Goal: Complete application form: Complete application form

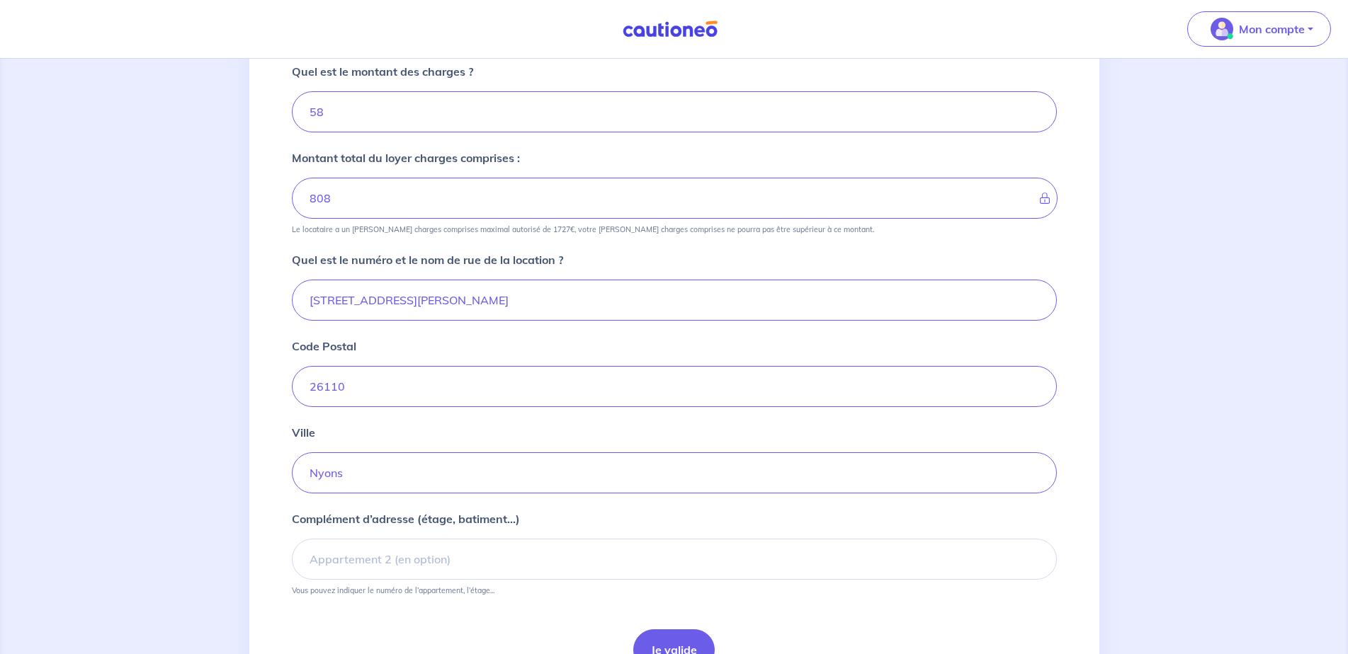
scroll to position [433, 0]
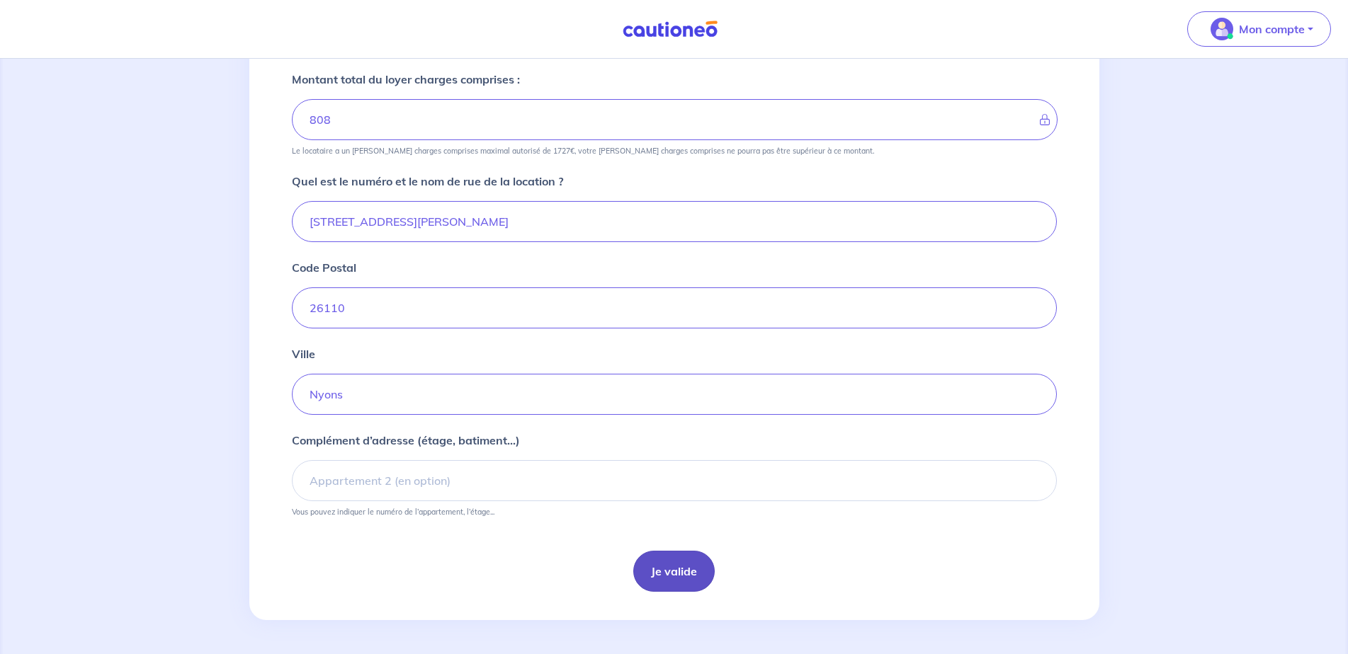
click at [646, 568] on button "Je valide" at bounding box center [673, 571] width 81 height 41
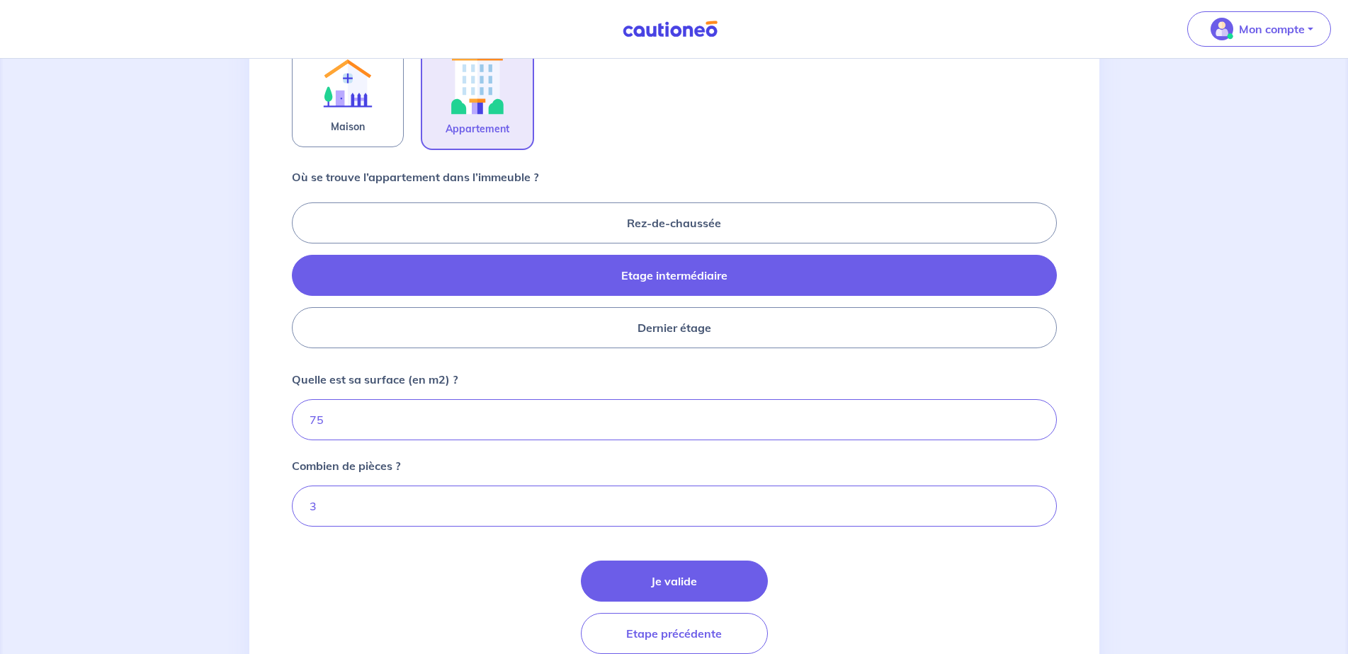
scroll to position [558, 0]
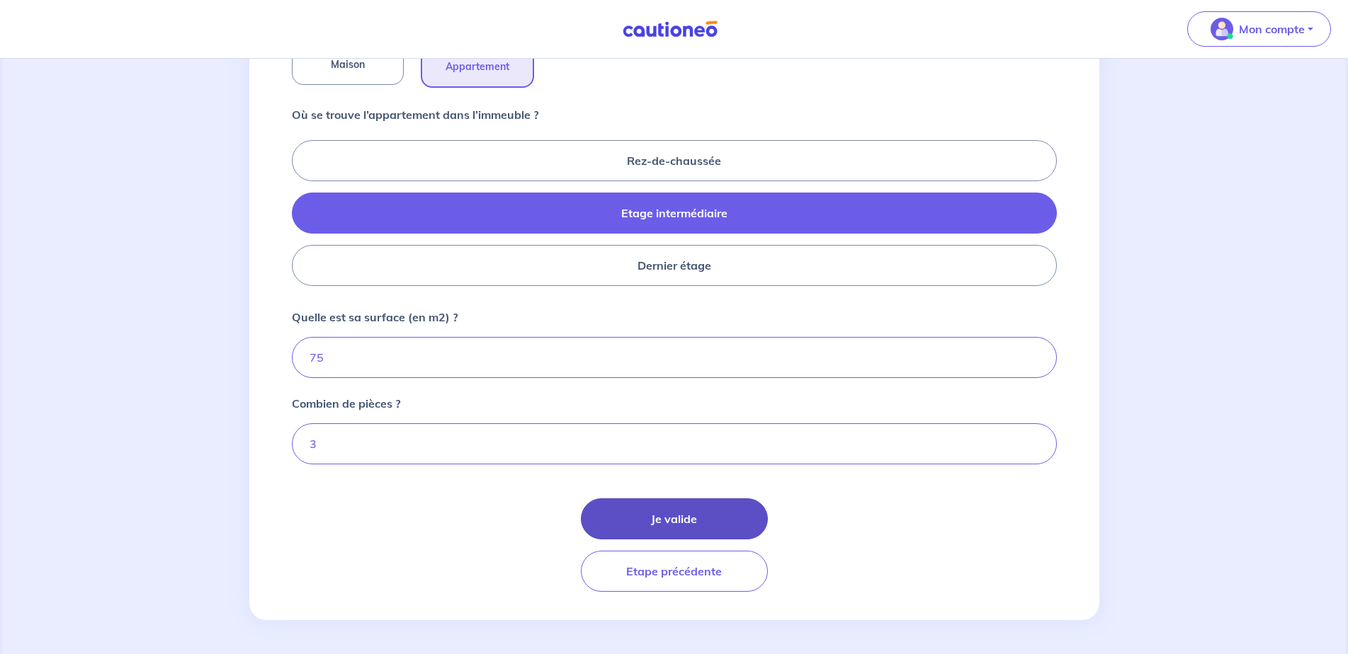
click at [724, 508] on button "Je valide" at bounding box center [674, 519] width 187 height 41
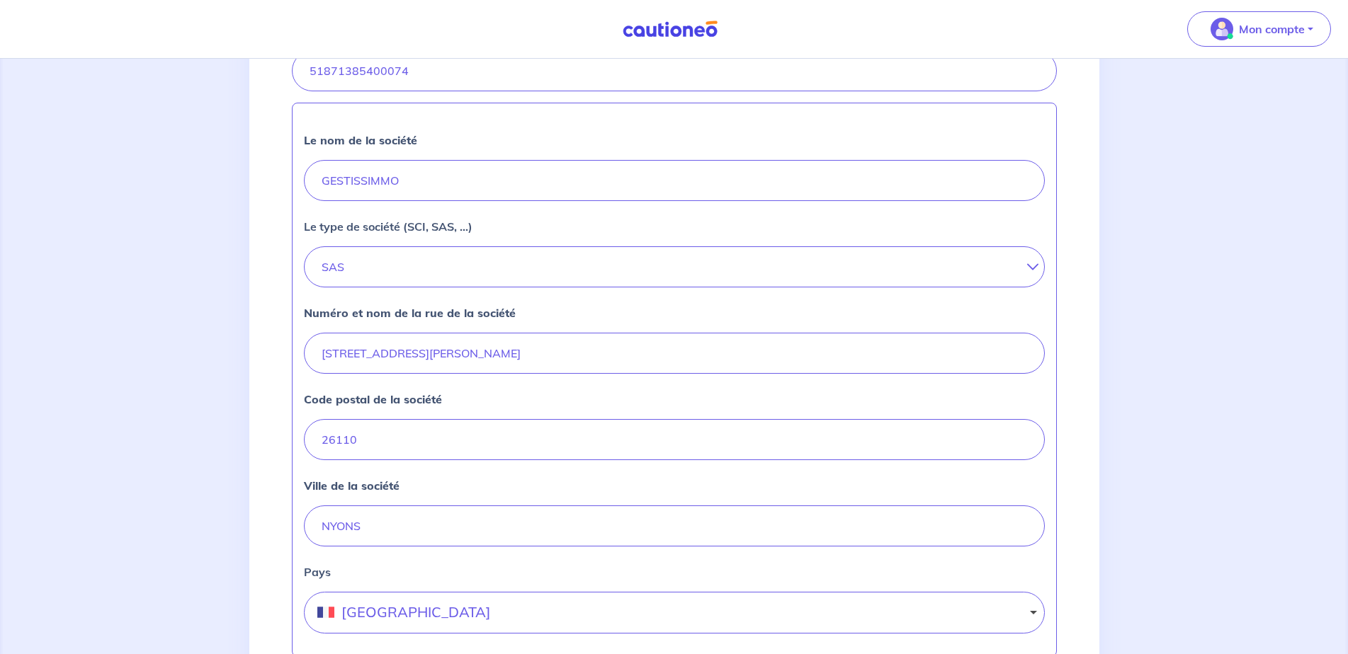
scroll to position [547, 0]
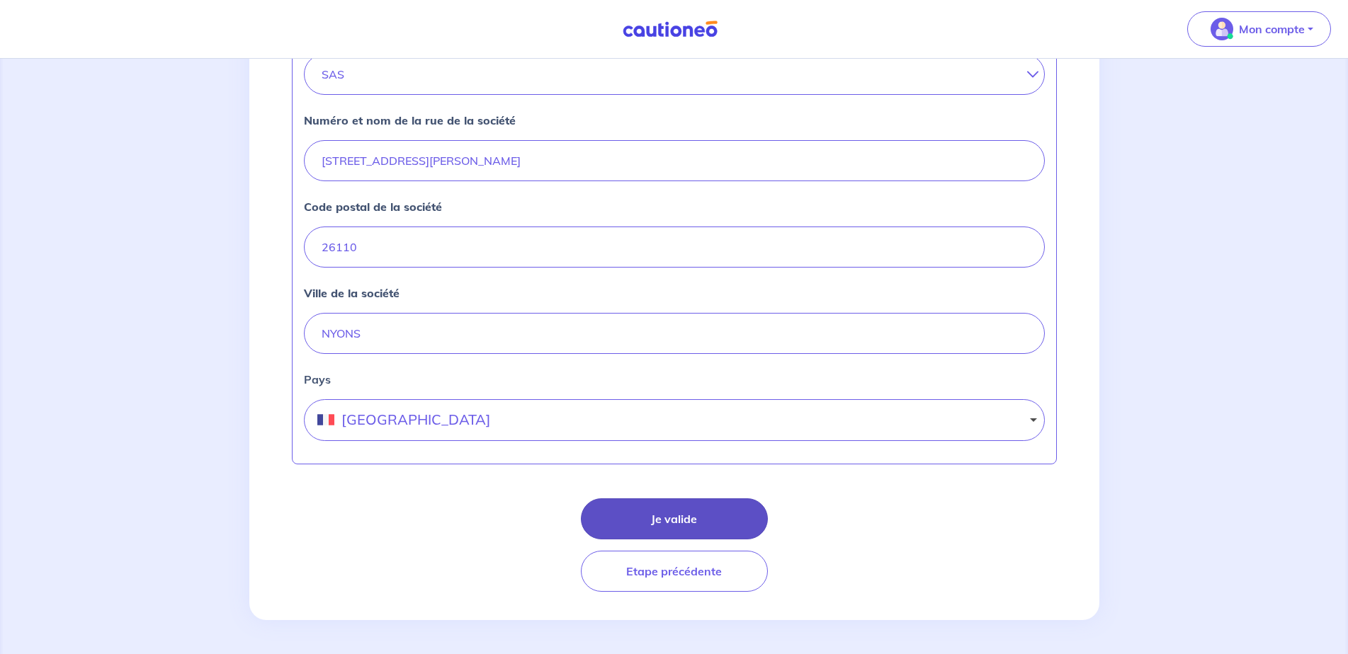
click at [712, 513] on button "Je valide" at bounding box center [674, 519] width 187 height 41
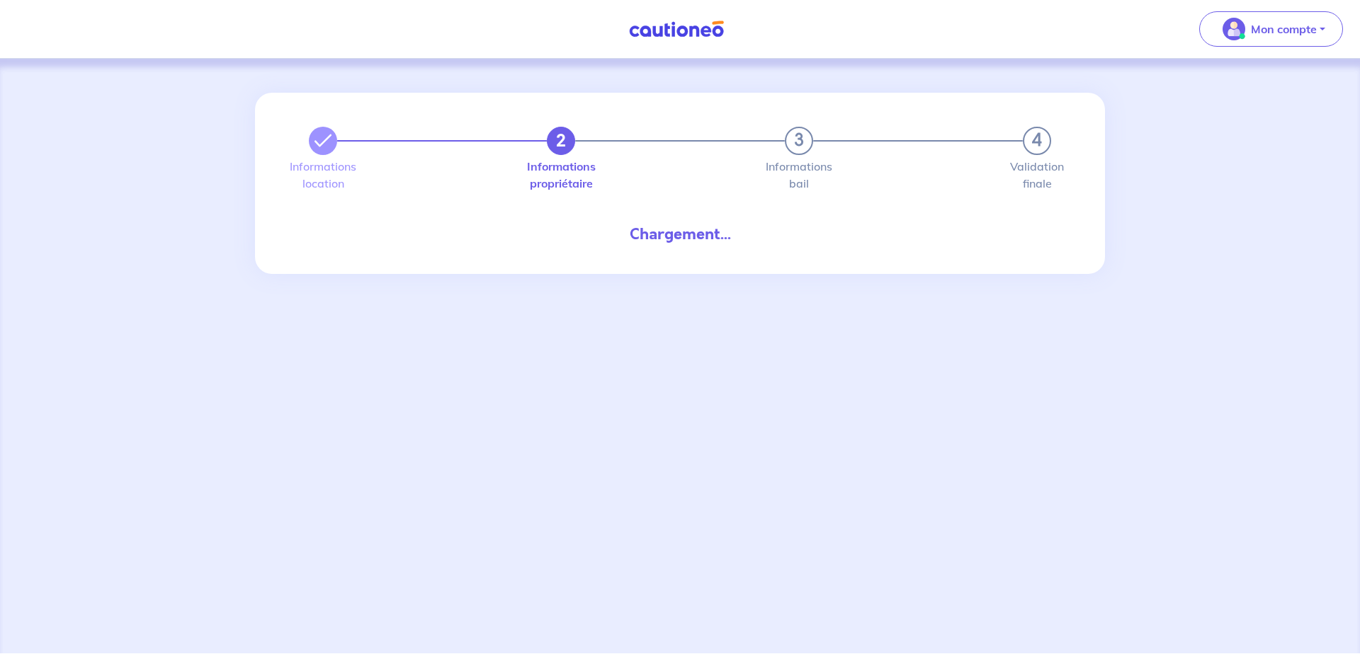
select select "FR"
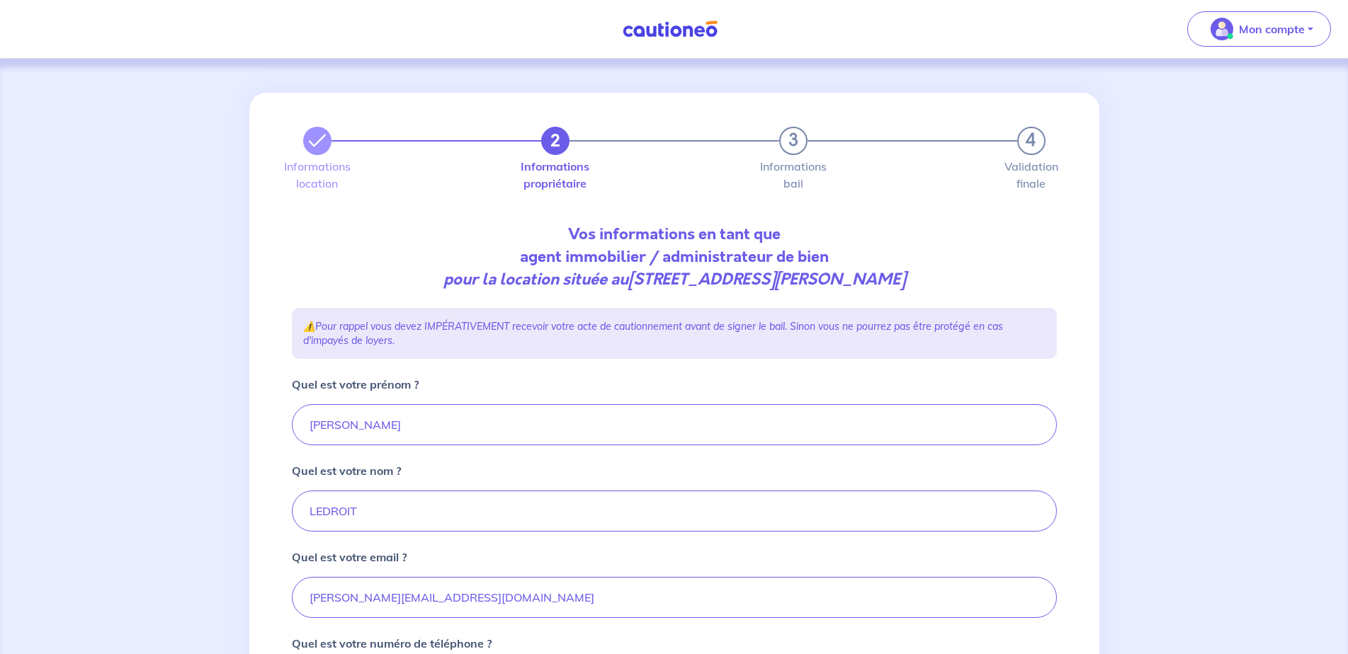
scroll to position [240, 0]
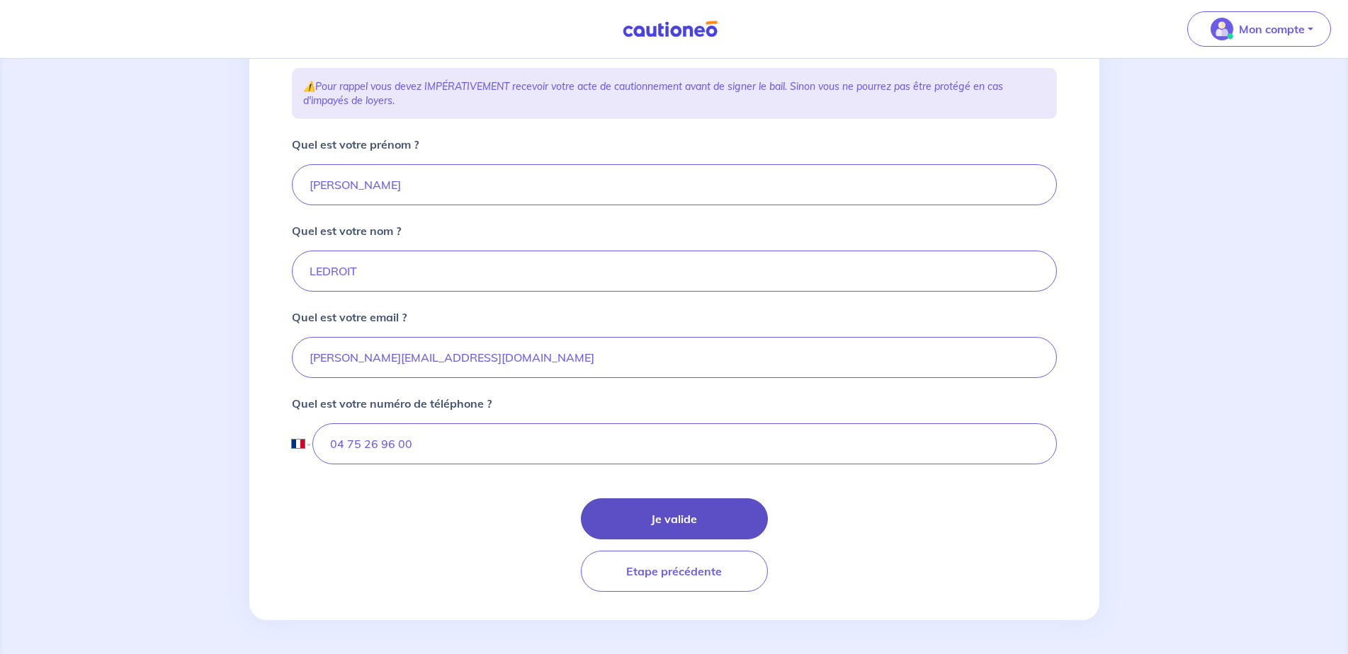
click at [703, 517] on button "Je valide" at bounding box center [674, 519] width 187 height 41
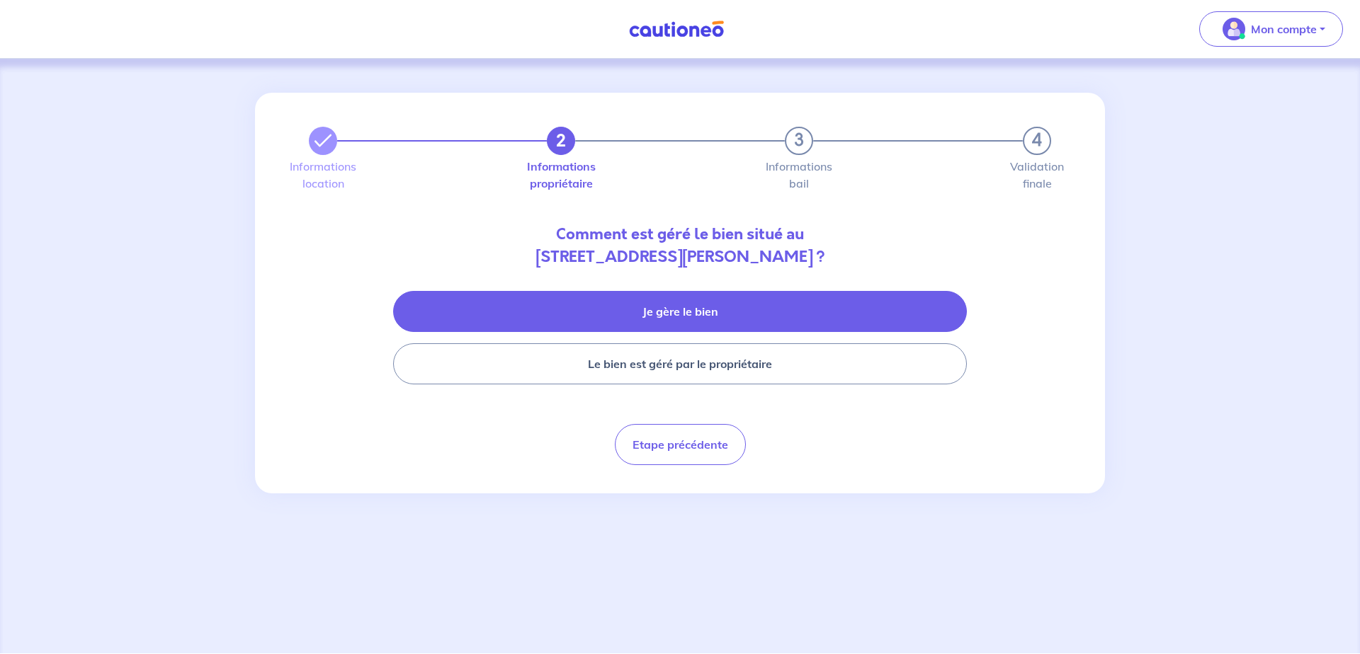
drag, startPoint x: 675, startPoint y: 315, endPoint x: 682, endPoint y: 312, distance: 7.6
click at [682, 312] on button "Je gère le bien" at bounding box center [680, 311] width 574 height 41
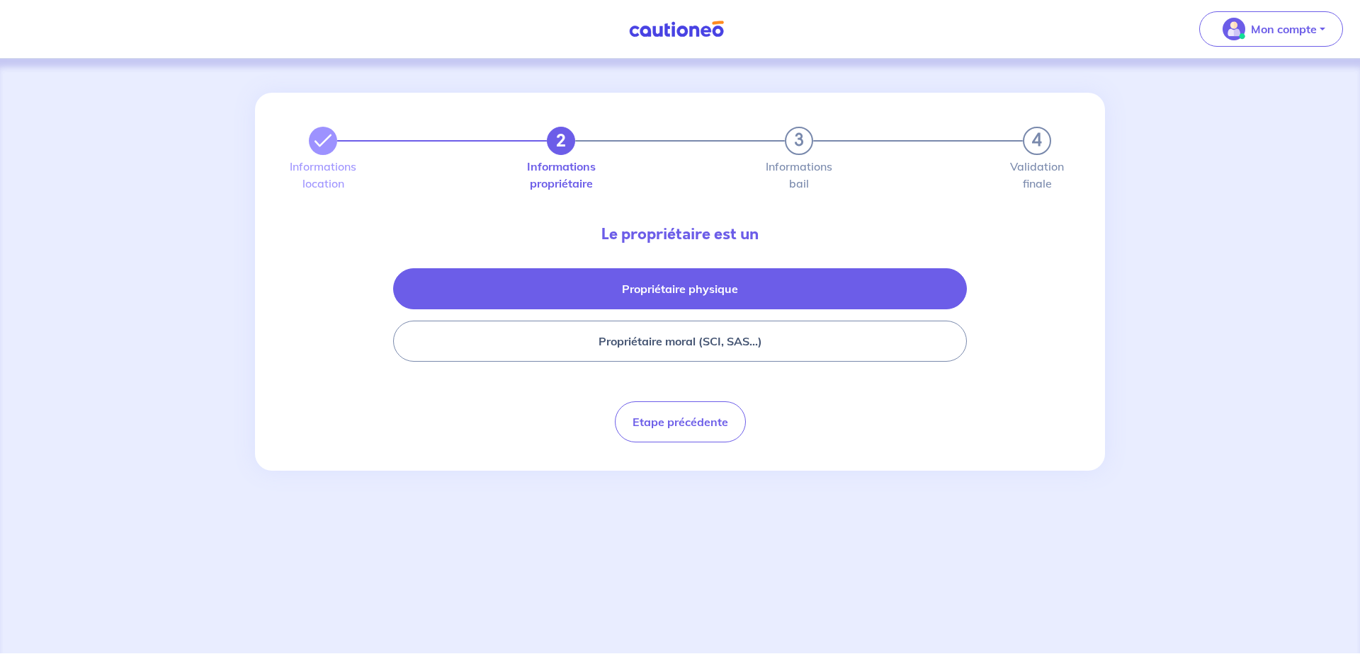
click at [716, 294] on button "Propriétaire physique" at bounding box center [680, 288] width 574 height 41
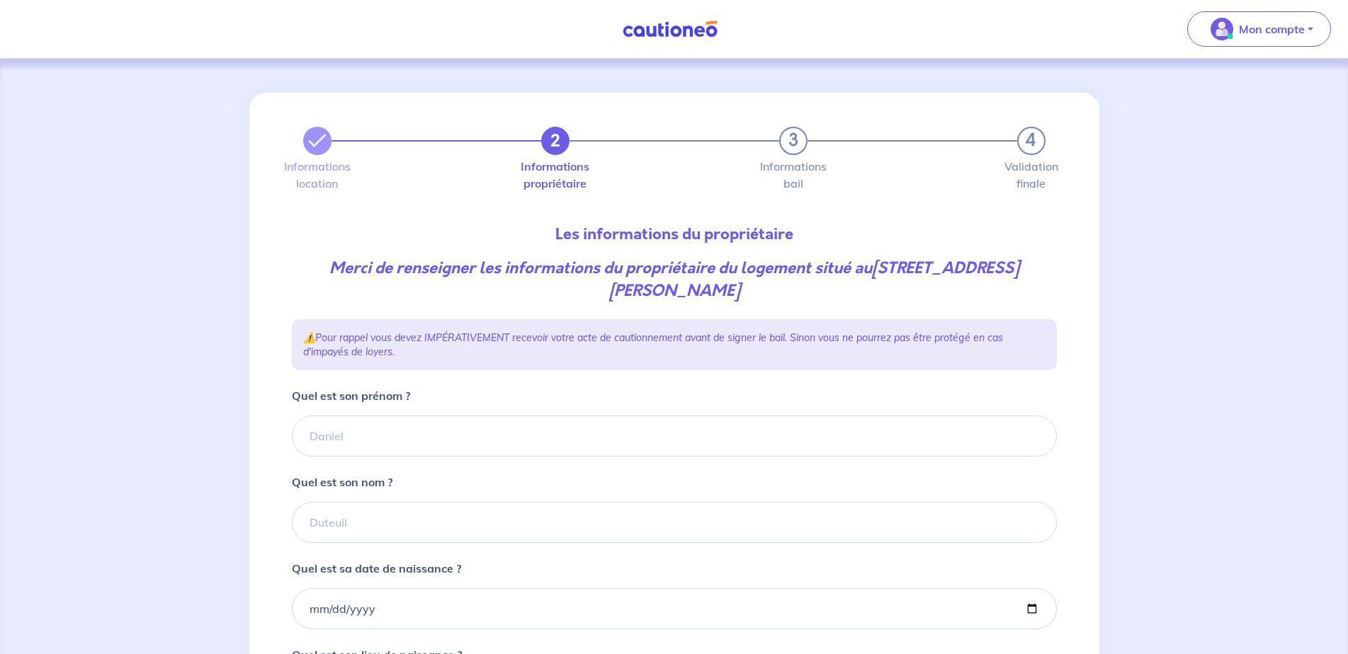
scroll to position [71, 0]
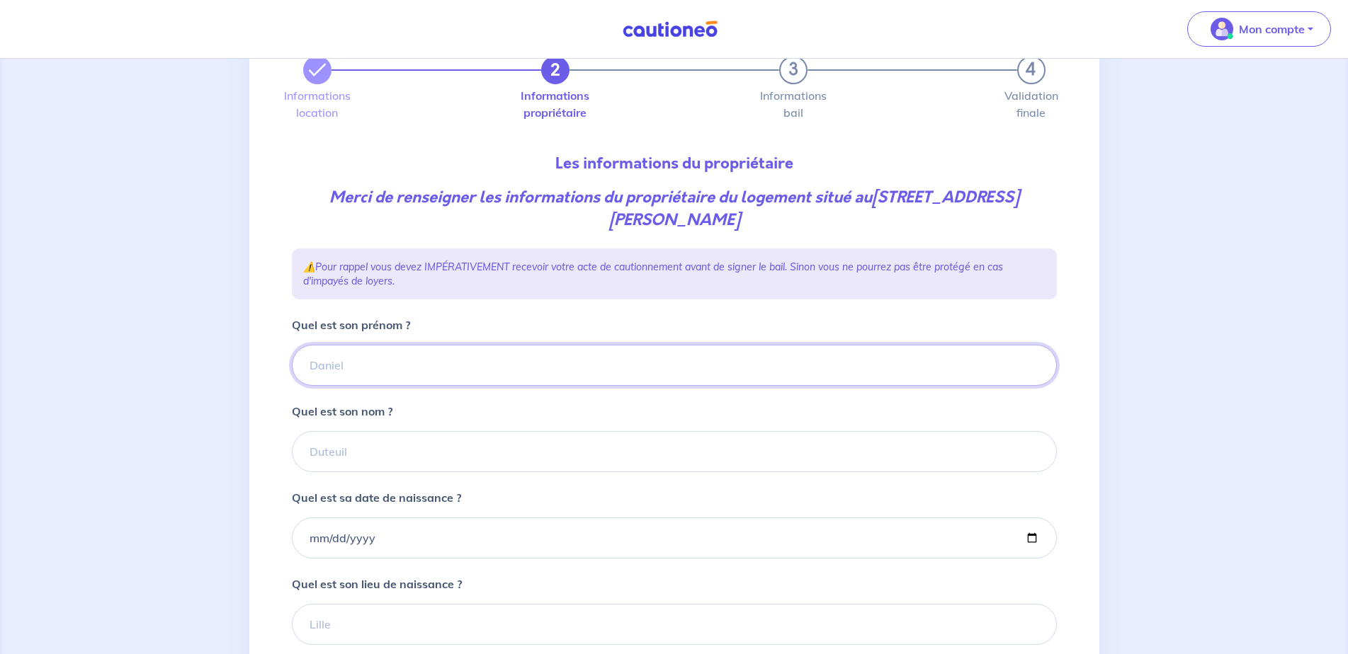
click at [362, 373] on input "Quel est son prénom ?" at bounding box center [674, 365] width 765 height 41
type input "LONG"
click at [371, 459] on input "Quel est son nom ?" at bounding box center [674, 451] width 765 height 41
type input "LONG"
drag, startPoint x: 387, startPoint y: 371, endPoint x: 257, endPoint y: 378, distance: 130.5
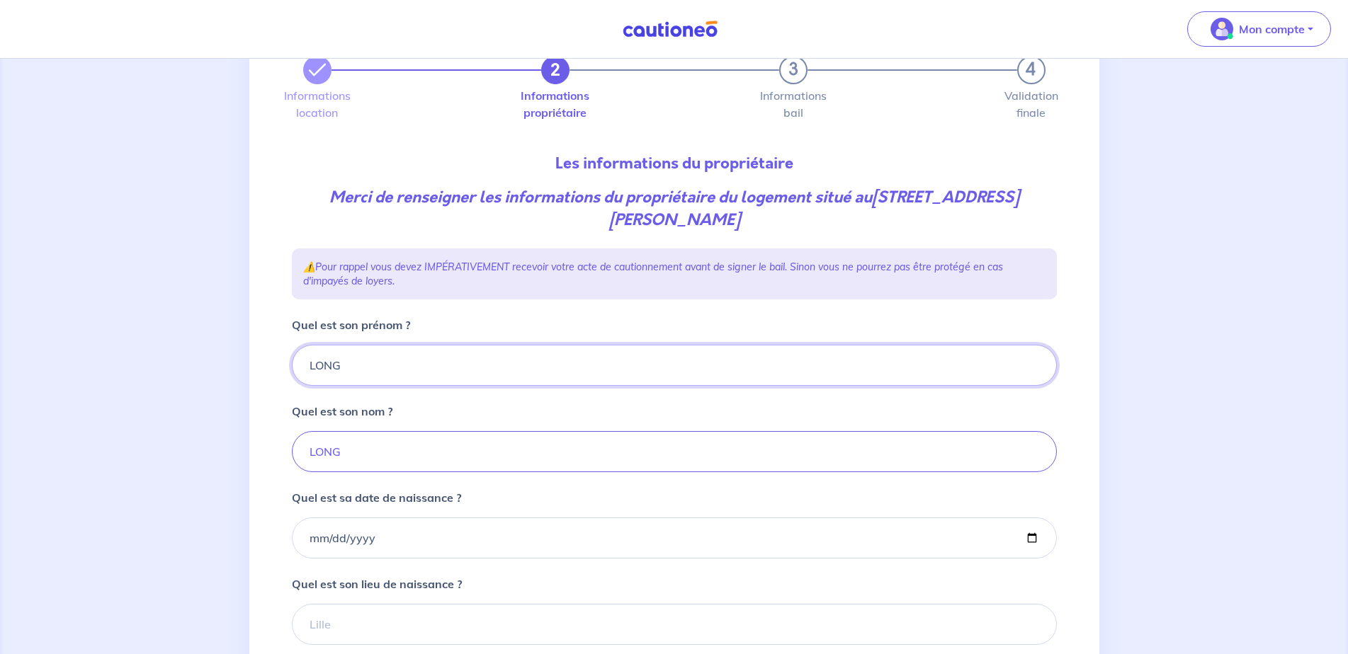
click at [257, 378] on div "2 3 4 Informations location Informations propriétaire Informations bail Validat…" at bounding box center [674, 411] width 850 height 779
type input "F"
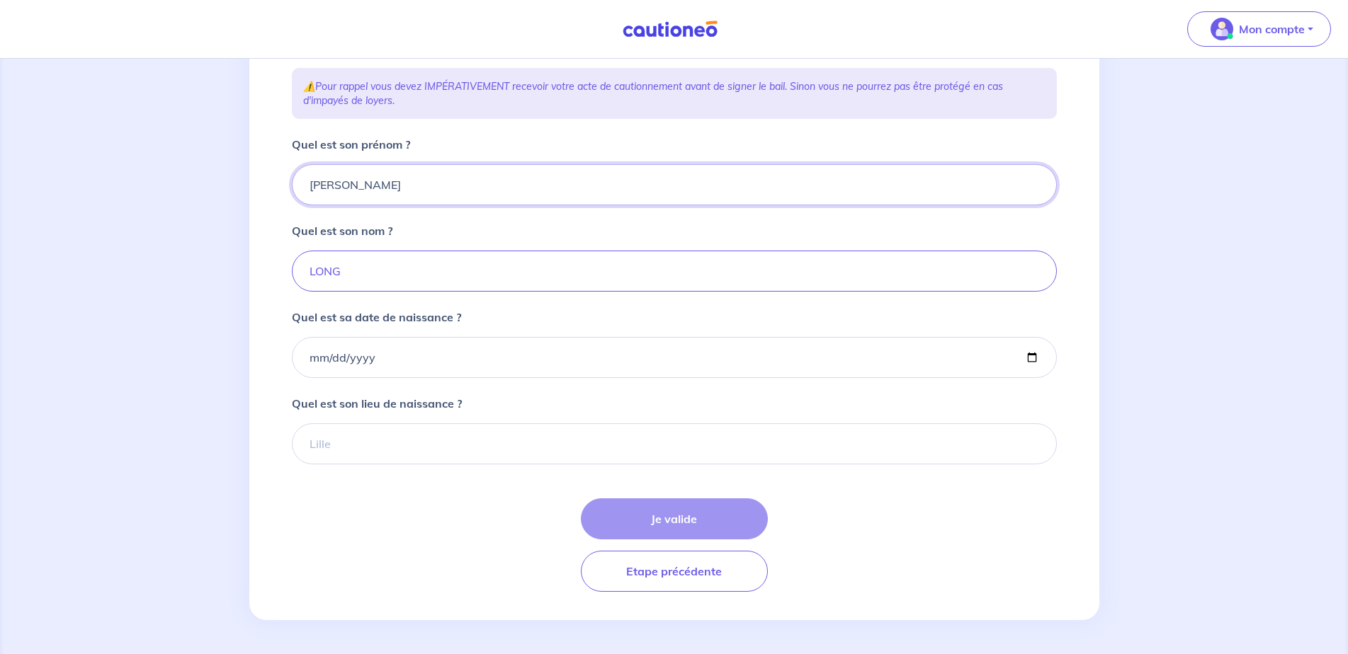
type input "[PERSON_NAME]"
click at [346, 362] on input "Quel est sa date de naissance ?" at bounding box center [674, 357] width 765 height 41
click at [378, 354] on input "Quel est sa date de naissance ?" at bounding box center [674, 357] width 765 height 41
click at [370, 358] on input "Quel est sa date de naissance ?" at bounding box center [674, 357] width 765 height 41
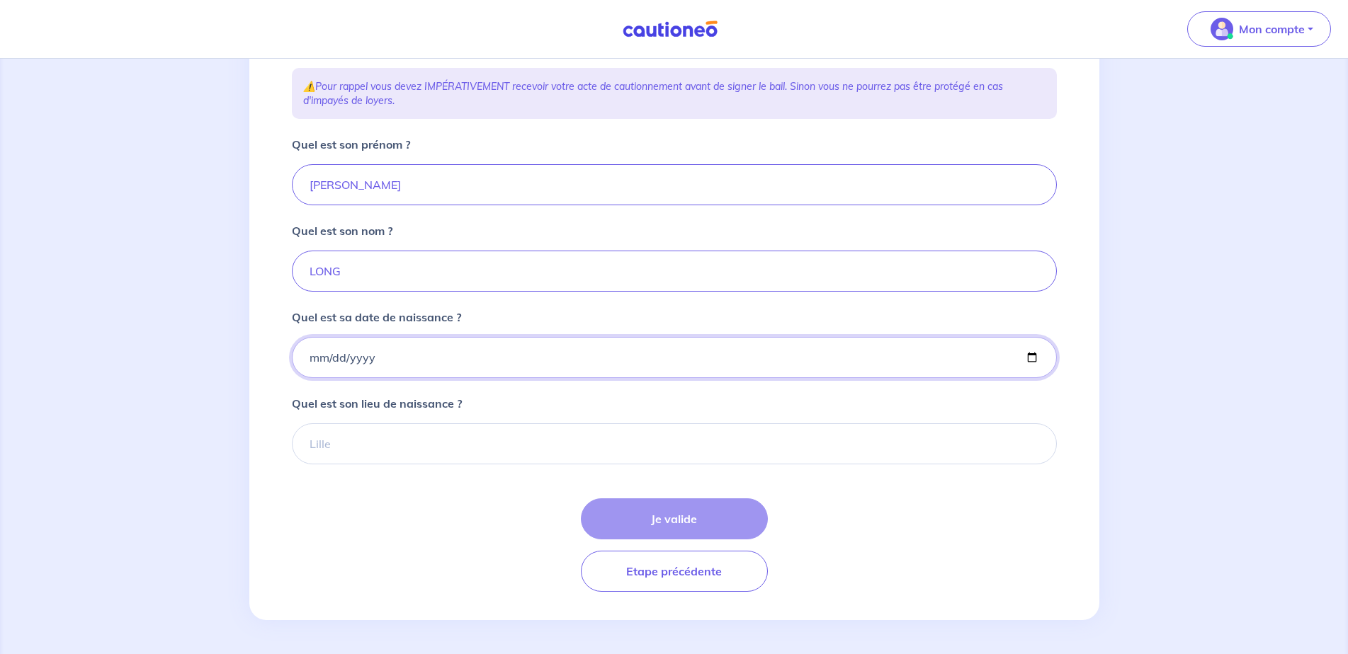
click at [370, 358] on input "Quel est sa date de naissance ?" at bounding box center [674, 357] width 765 height 41
drag, startPoint x: 327, startPoint y: 360, endPoint x: 300, endPoint y: 366, distance: 28.2
click at [321, 363] on input "Quel est sa date de naissance ?" at bounding box center [674, 357] width 765 height 41
click at [312, 358] on input "Quel est sa date de naissance ?" at bounding box center [674, 357] width 765 height 41
type input "[DATE]"
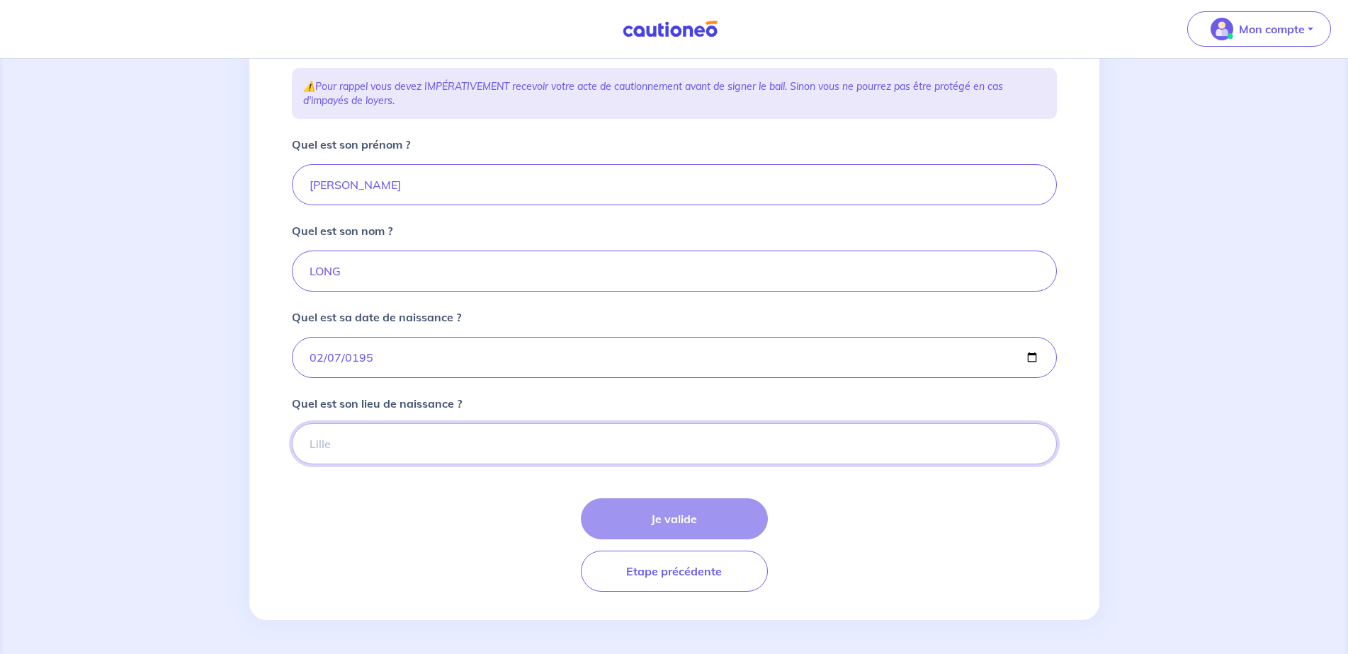
click at [464, 440] on input "Quel est son lieu de naissance ?" at bounding box center [674, 443] width 765 height 41
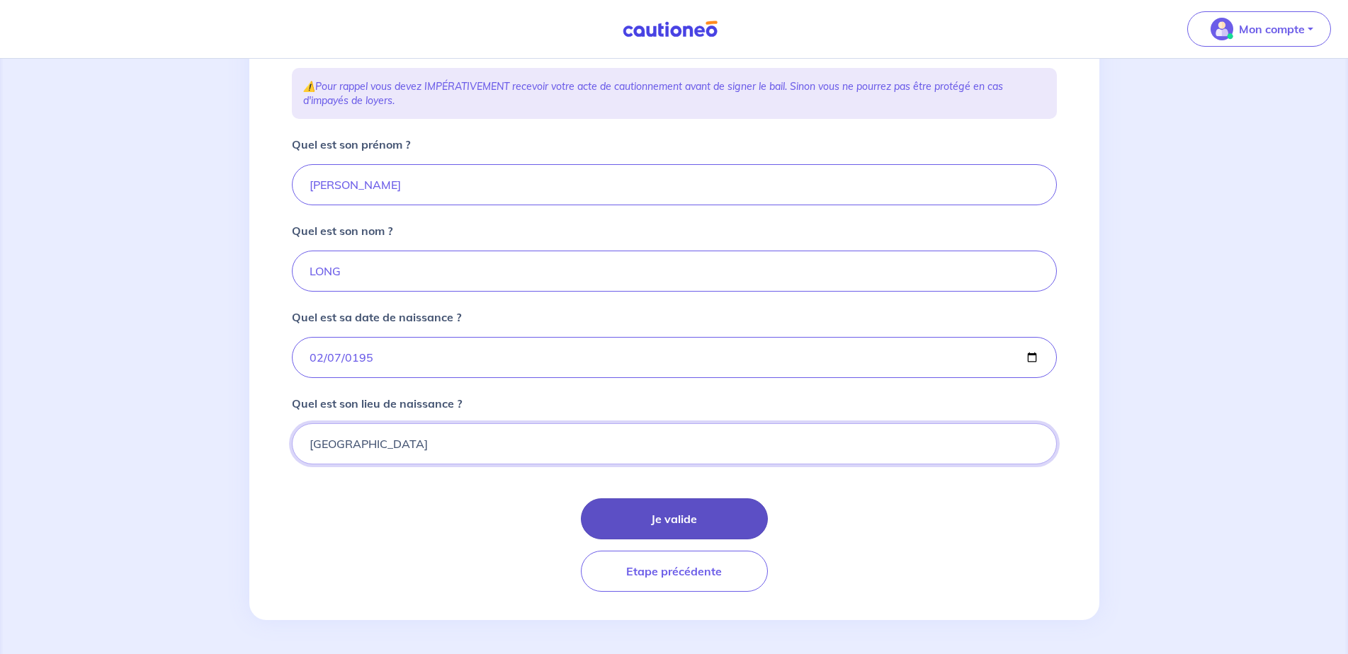
type input "[GEOGRAPHIC_DATA]"
click at [684, 516] on button "Je valide" at bounding box center [674, 519] width 187 height 41
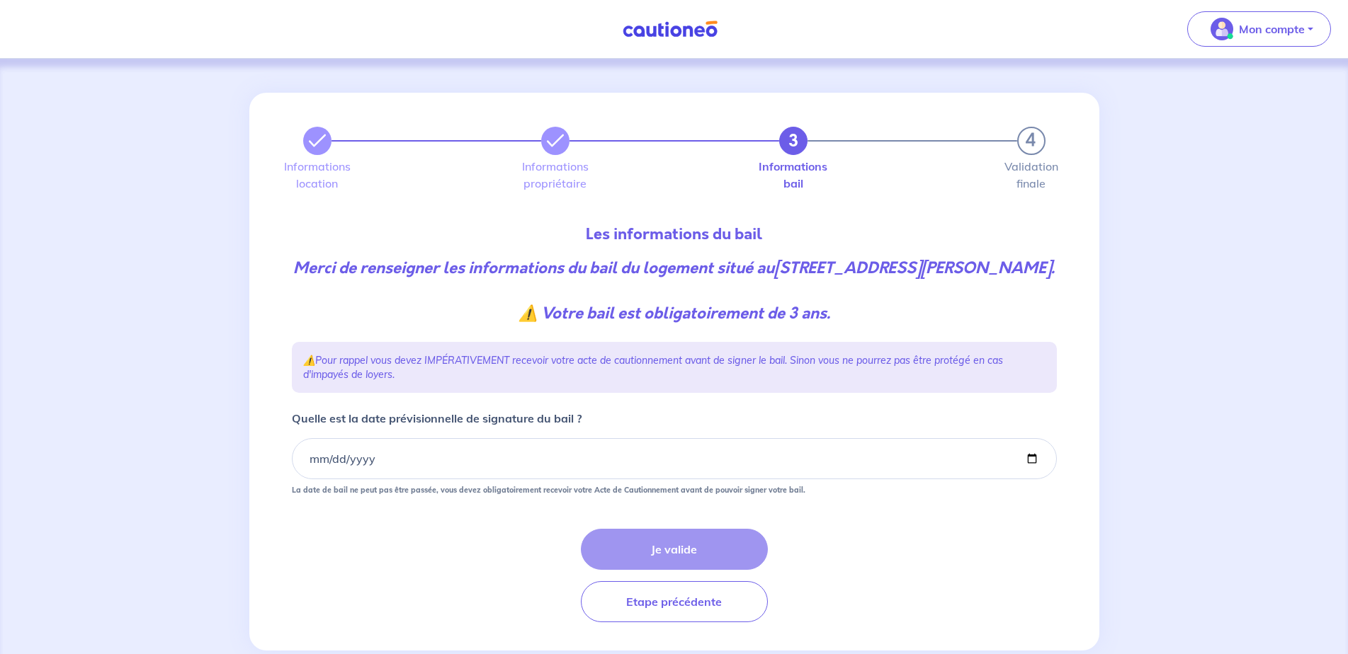
scroll to position [53, 0]
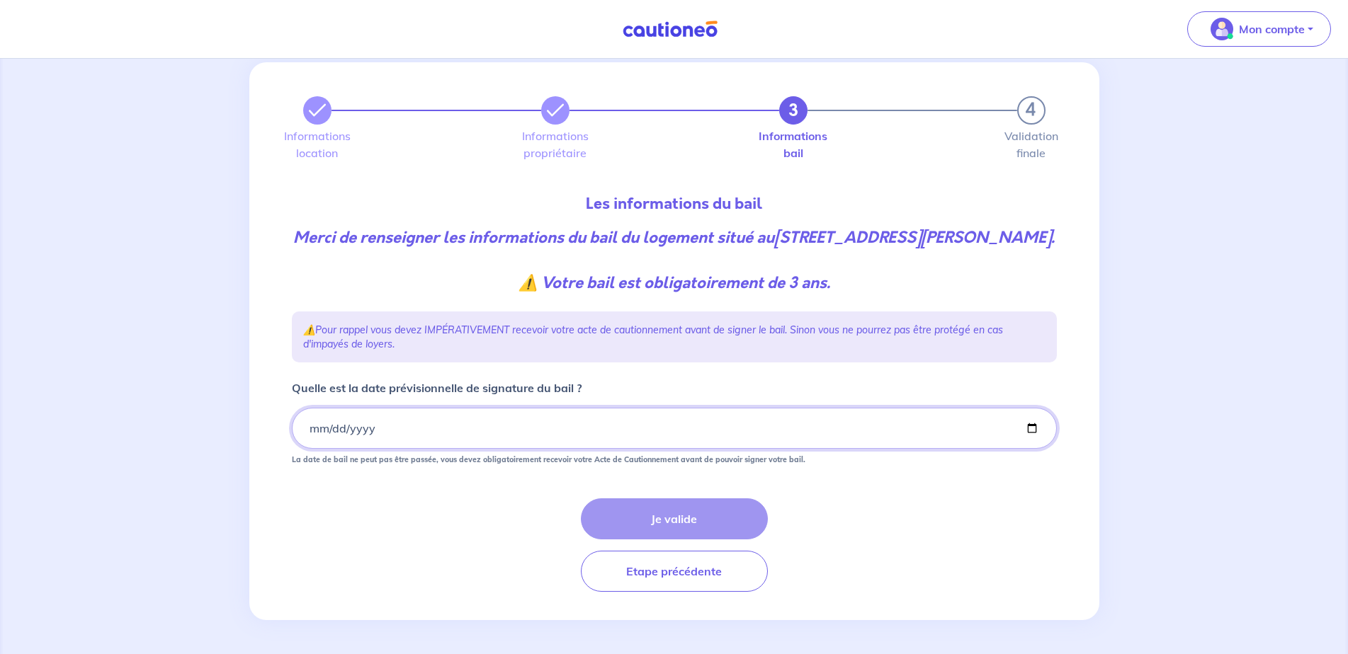
click at [374, 431] on input "Quelle est la date prévisionnelle de signature du bail ?" at bounding box center [674, 428] width 765 height 41
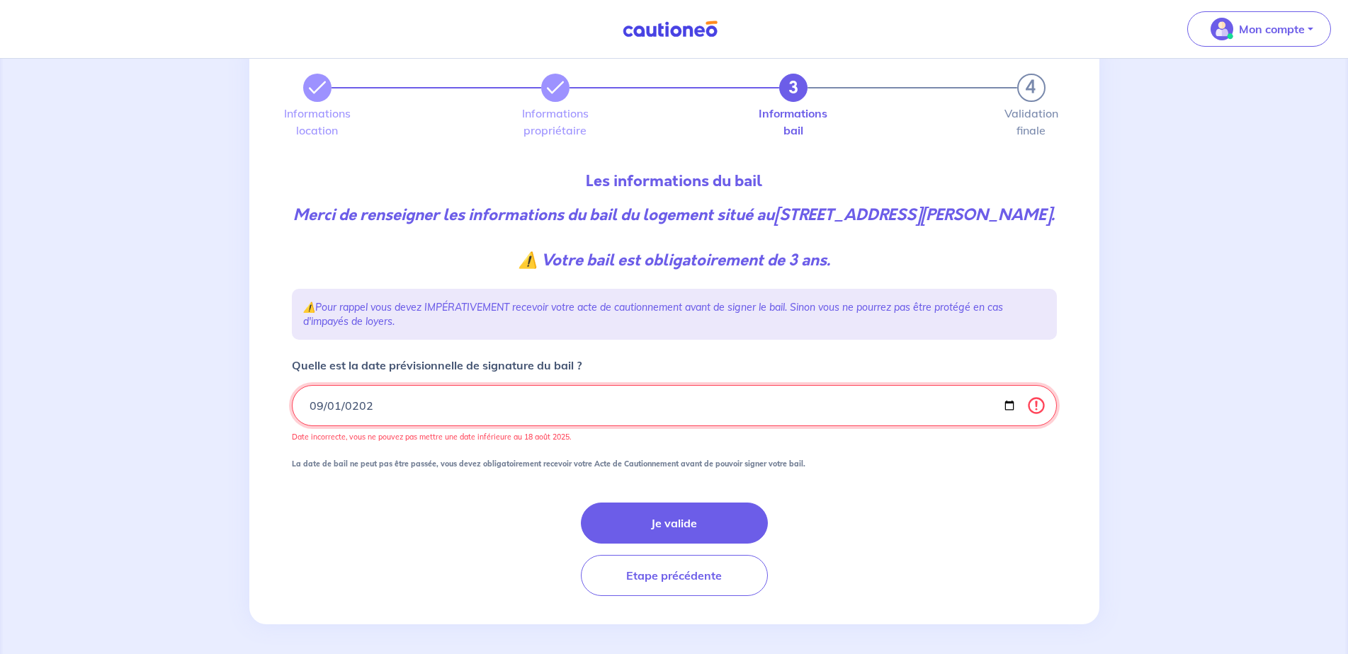
type input "[DATE]"
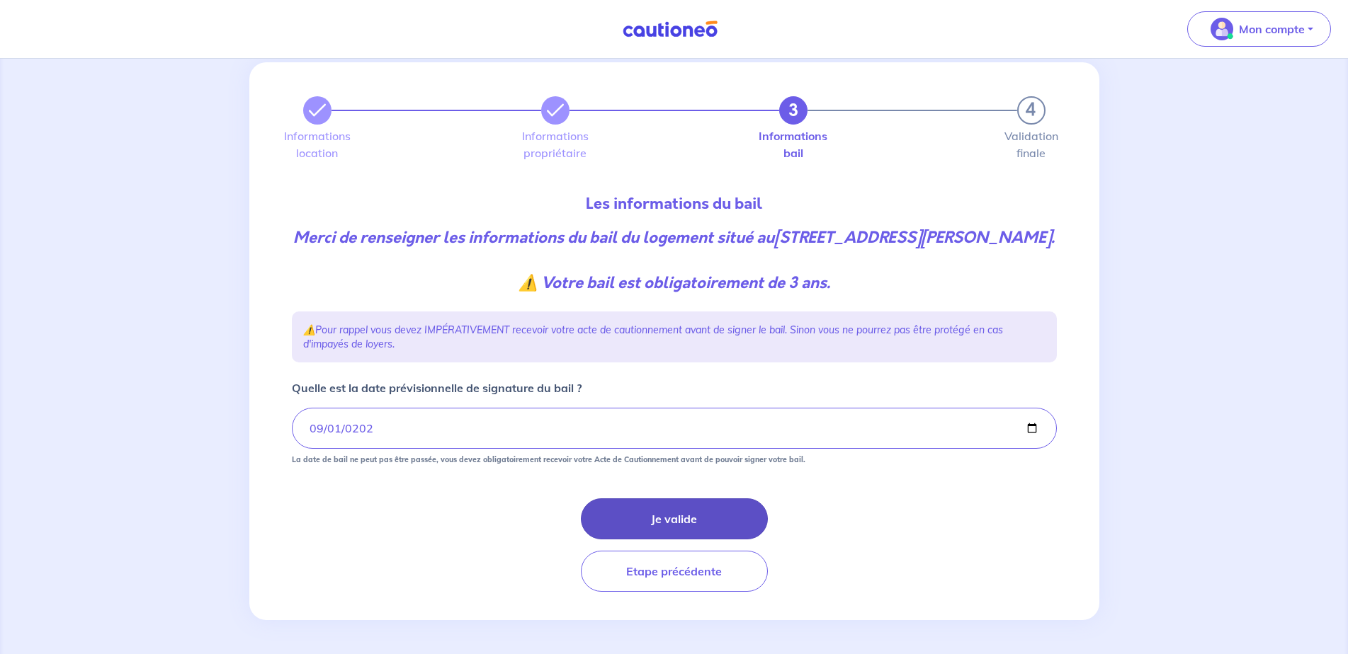
click at [690, 515] on button "Je valide" at bounding box center [674, 519] width 187 height 41
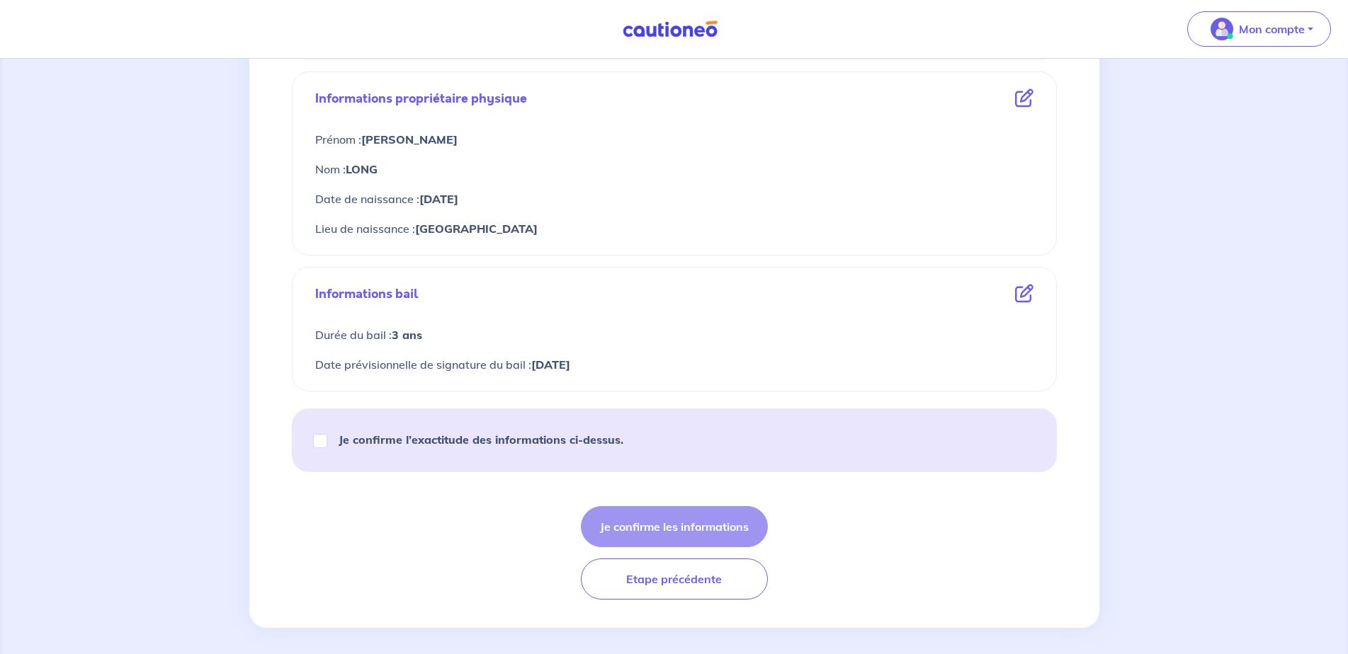
scroll to position [503, 0]
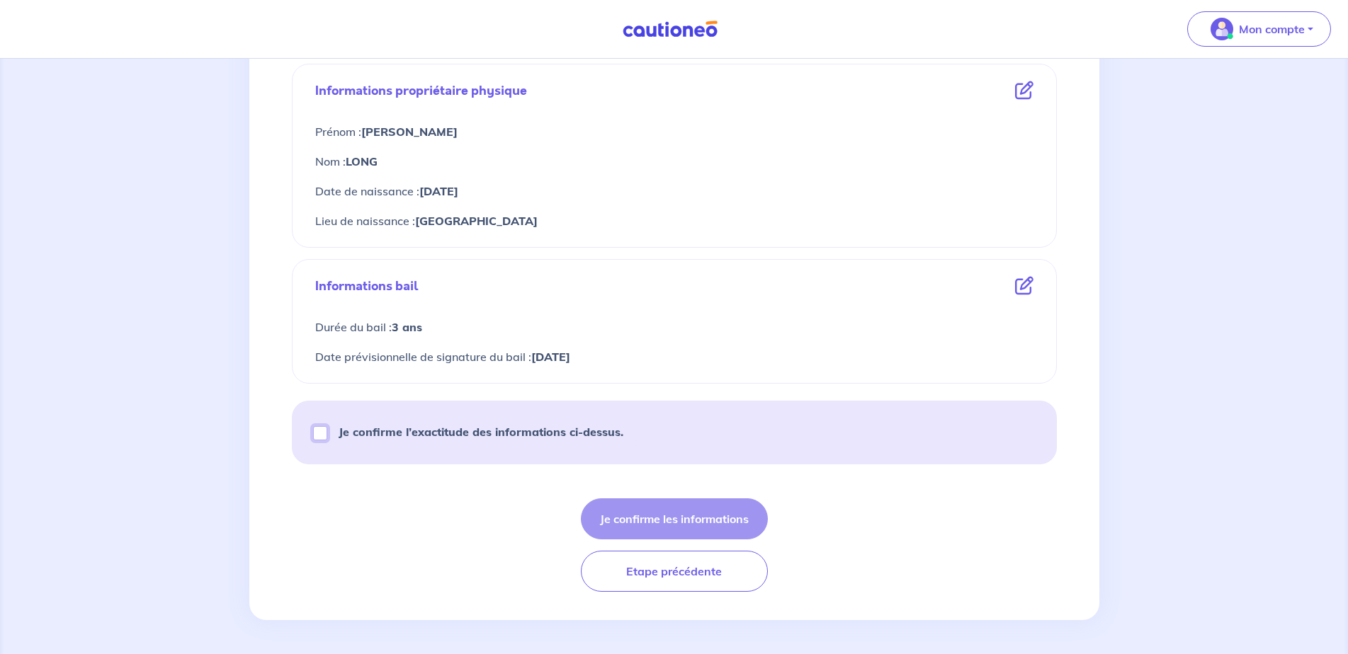
click at [316, 435] on input "Je confirme l’exactitude des informations ci-dessus." at bounding box center [320, 433] width 14 height 14
checkbox input "true"
click at [657, 518] on button "Je confirme les informations" at bounding box center [674, 519] width 187 height 41
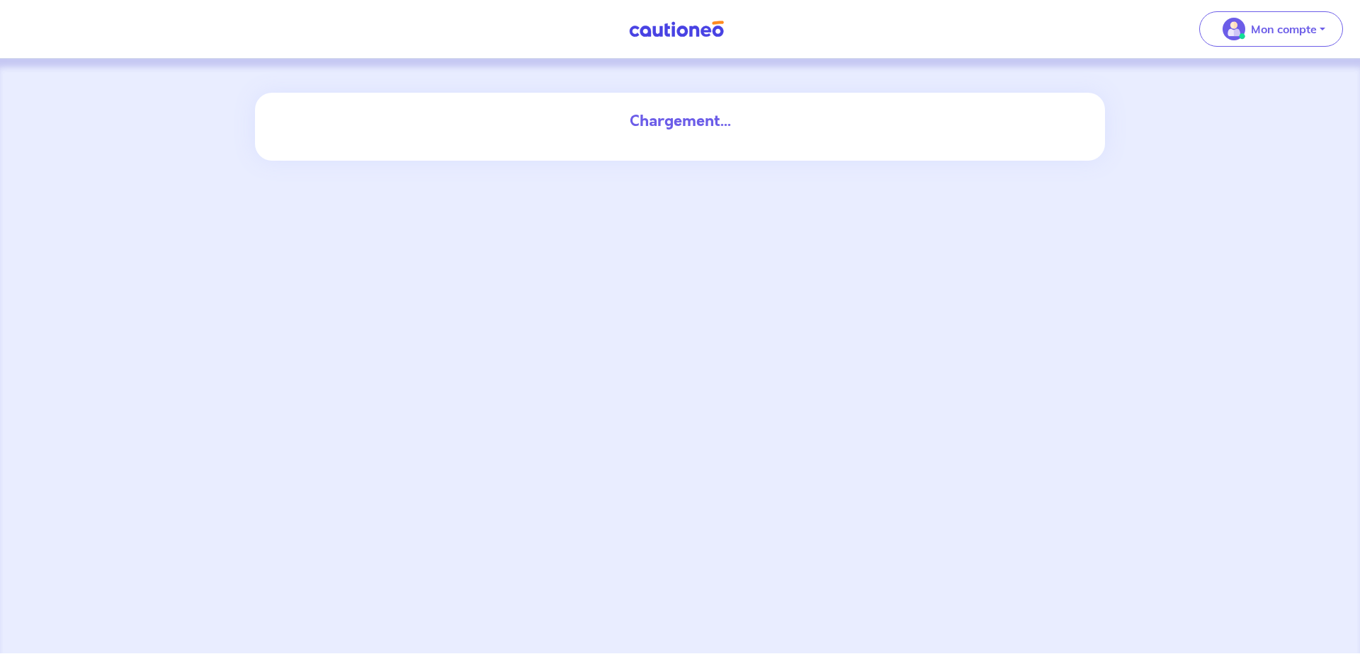
click at [657, 141] on div "Chargement..." at bounding box center [680, 121] width 782 height 57
click at [1255, 43] on button "Mon compte" at bounding box center [1271, 28] width 144 height 35
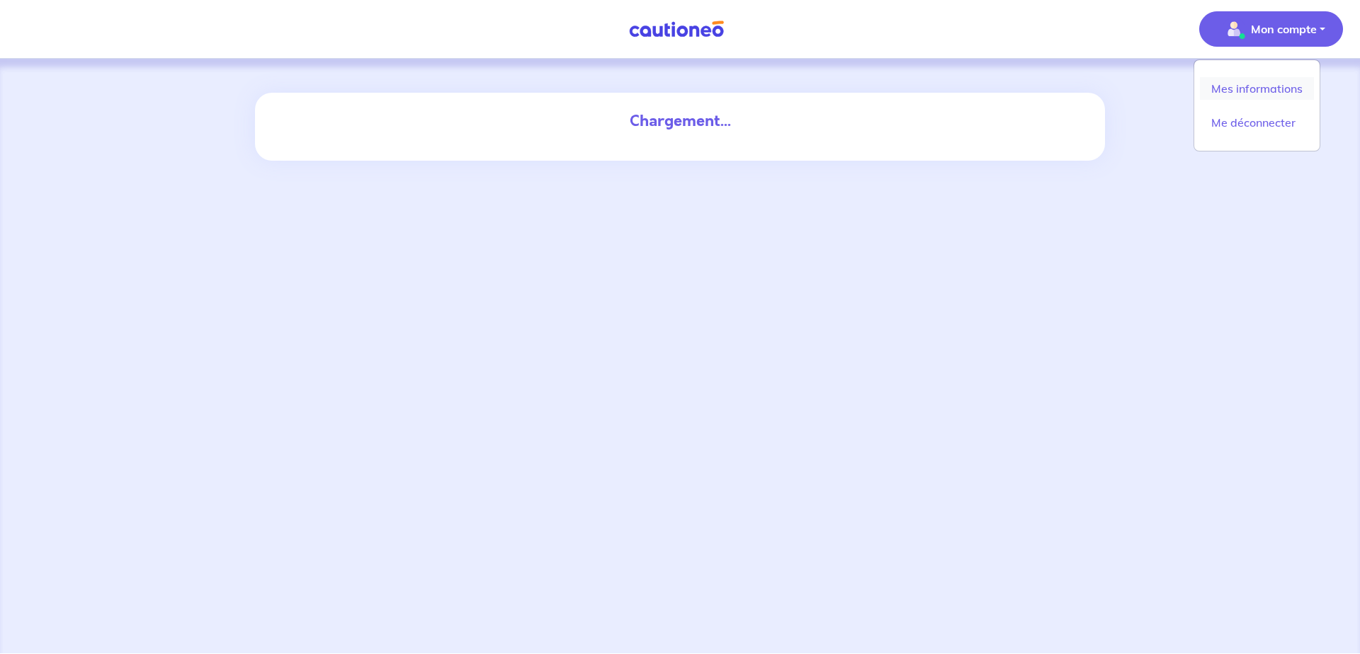
click at [1243, 88] on link "Mes informations" at bounding box center [1257, 88] width 114 height 23
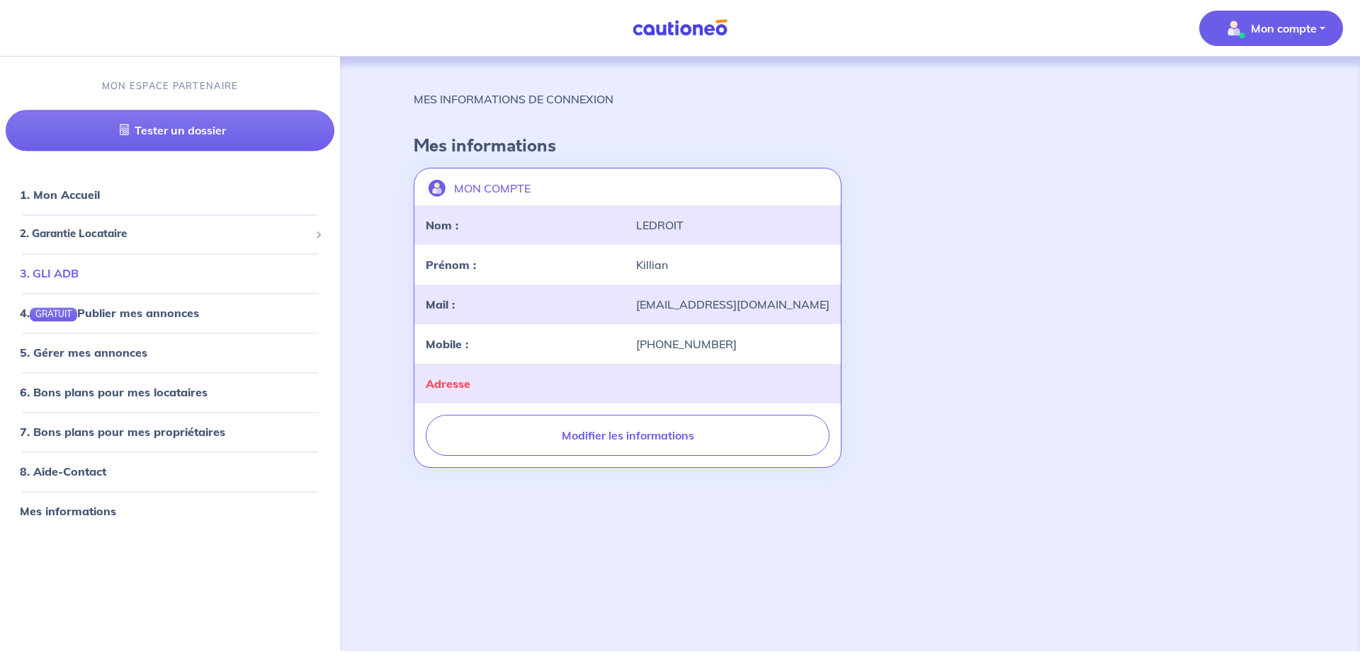
click at [79, 272] on link "3. GLI ADB" at bounding box center [49, 273] width 59 height 14
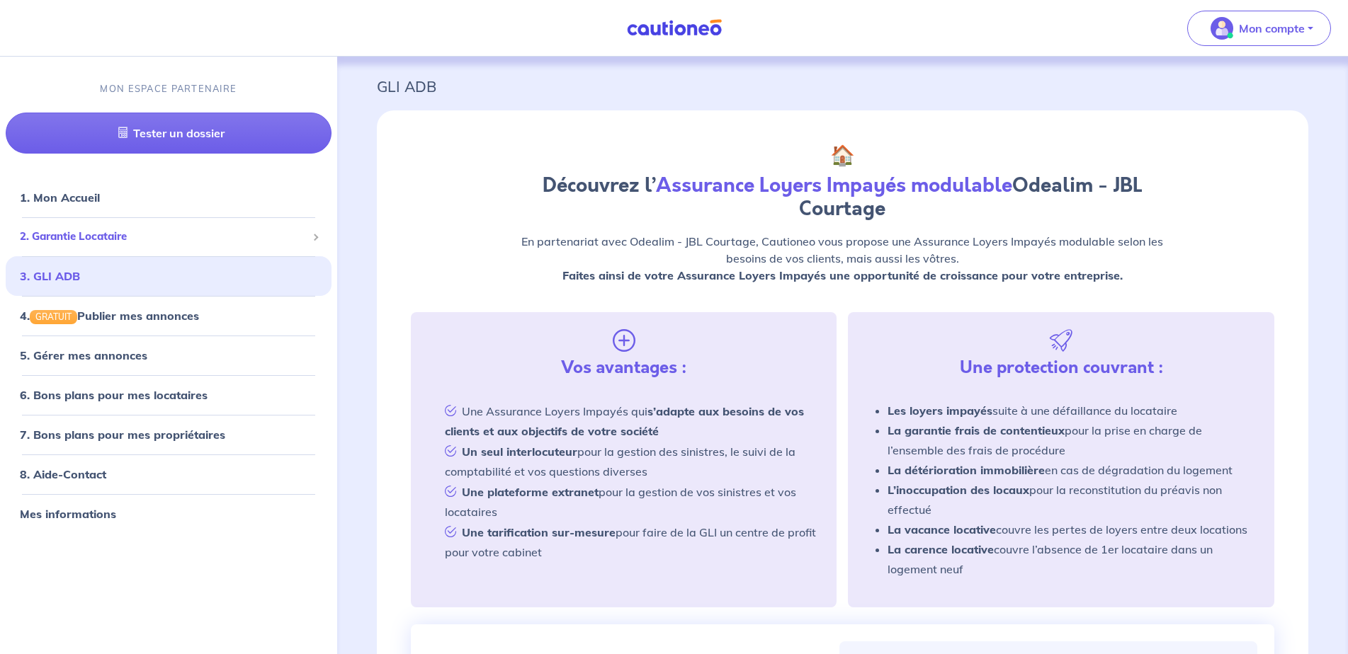
click at [132, 226] on div "2. Garantie Locataire" at bounding box center [169, 238] width 326 height 28
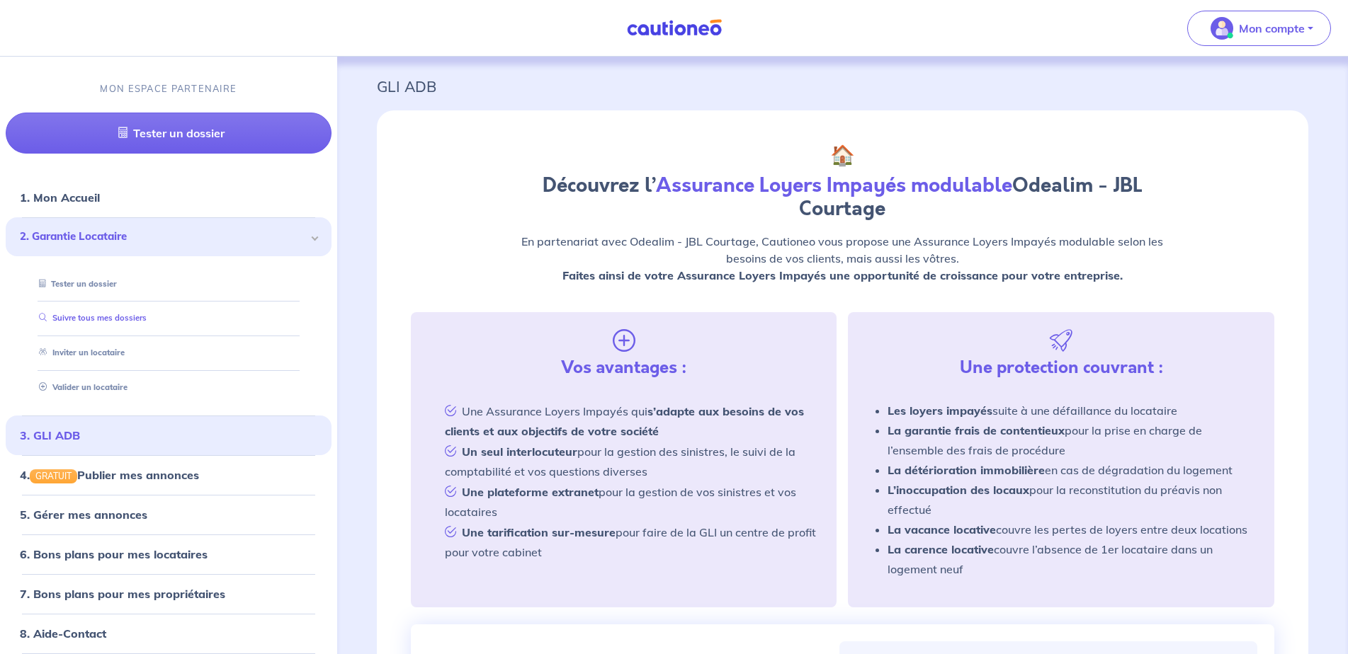
click at [123, 320] on link "Suivre tous mes dossiers" at bounding box center [89, 319] width 113 height 10
